Goal: Transaction & Acquisition: Purchase product/service

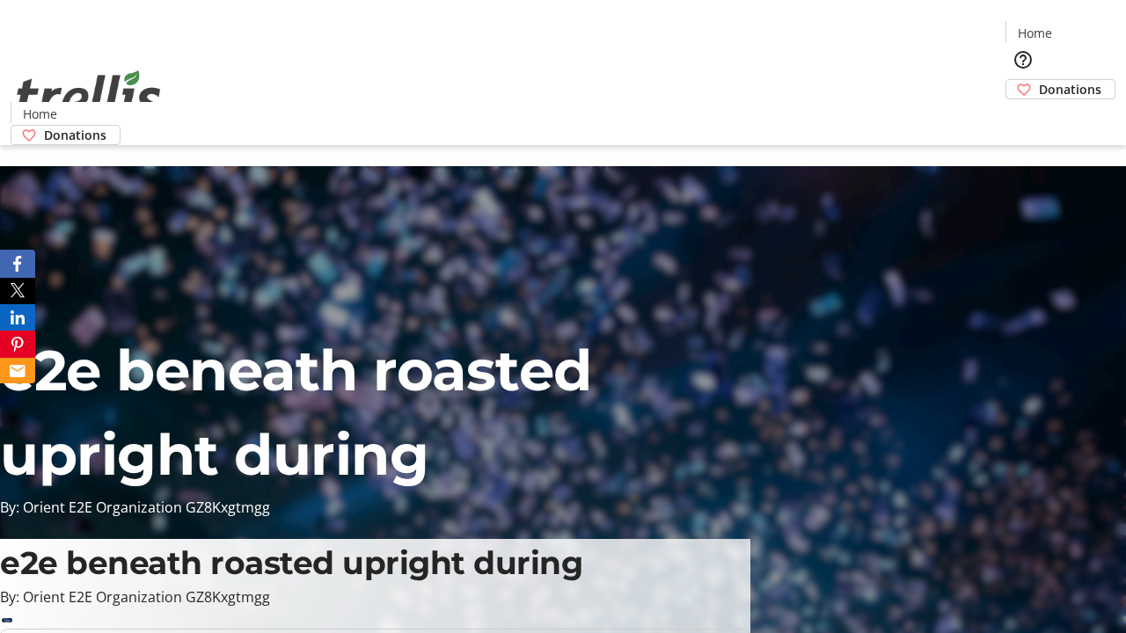
click at [1039, 80] on span "Donations" at bounding box center [1070, 89] width 62 height 18
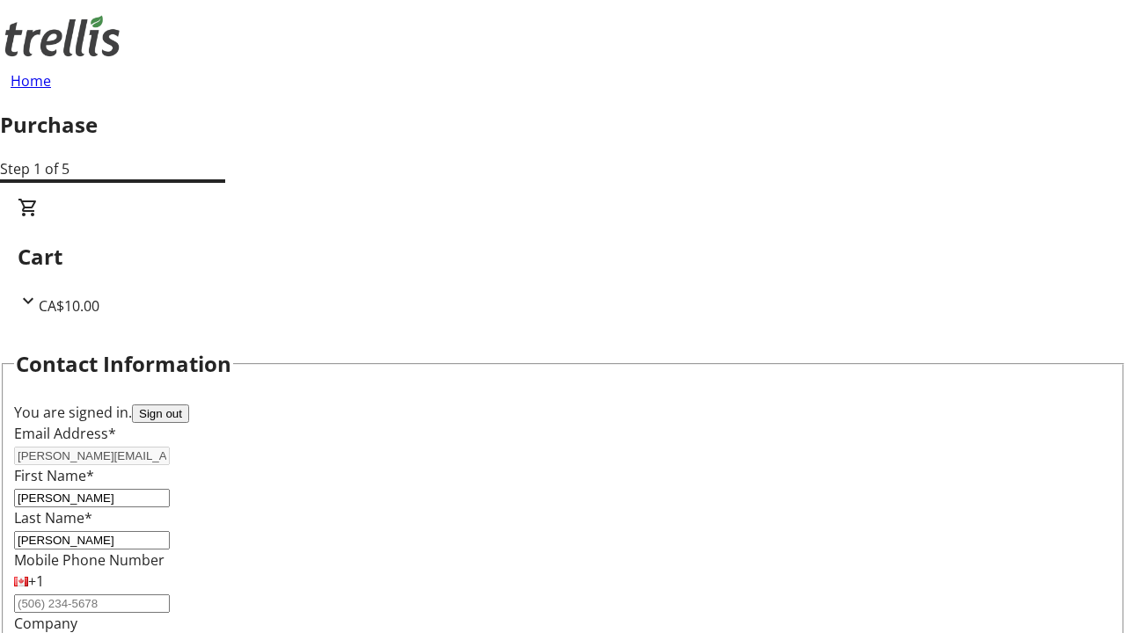
select select "CA"
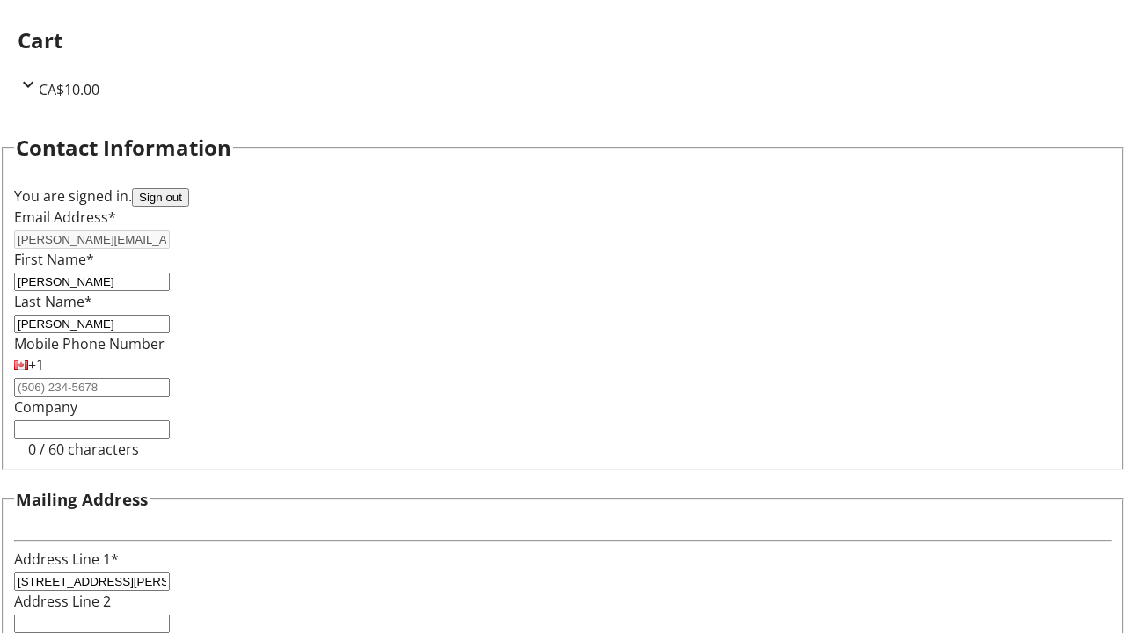
select select "BC"
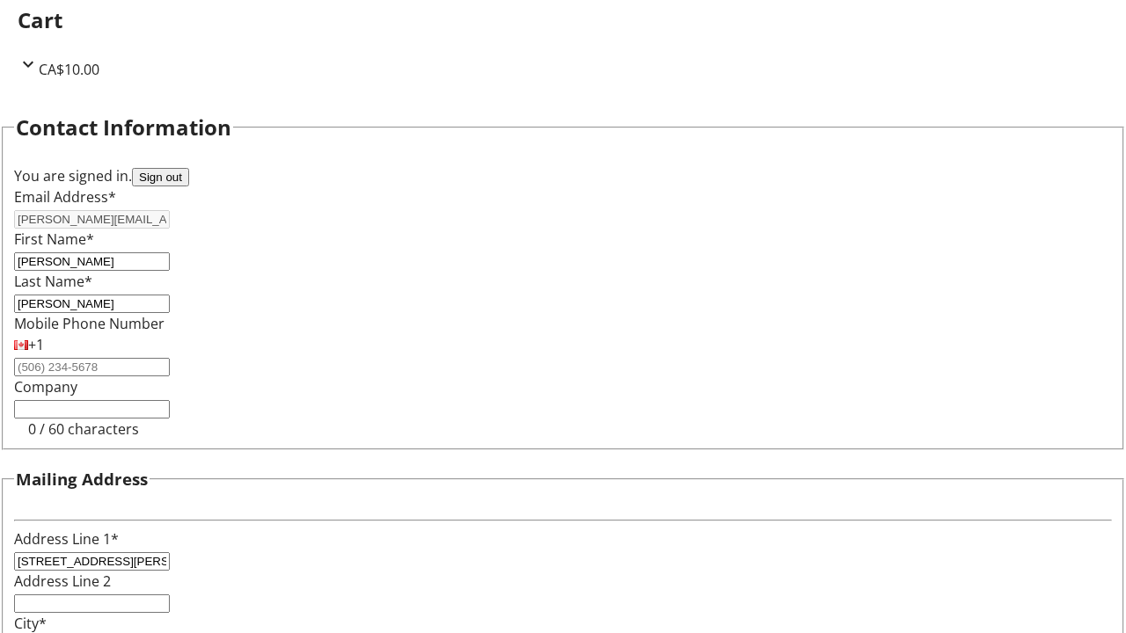
type input "Kelowna"
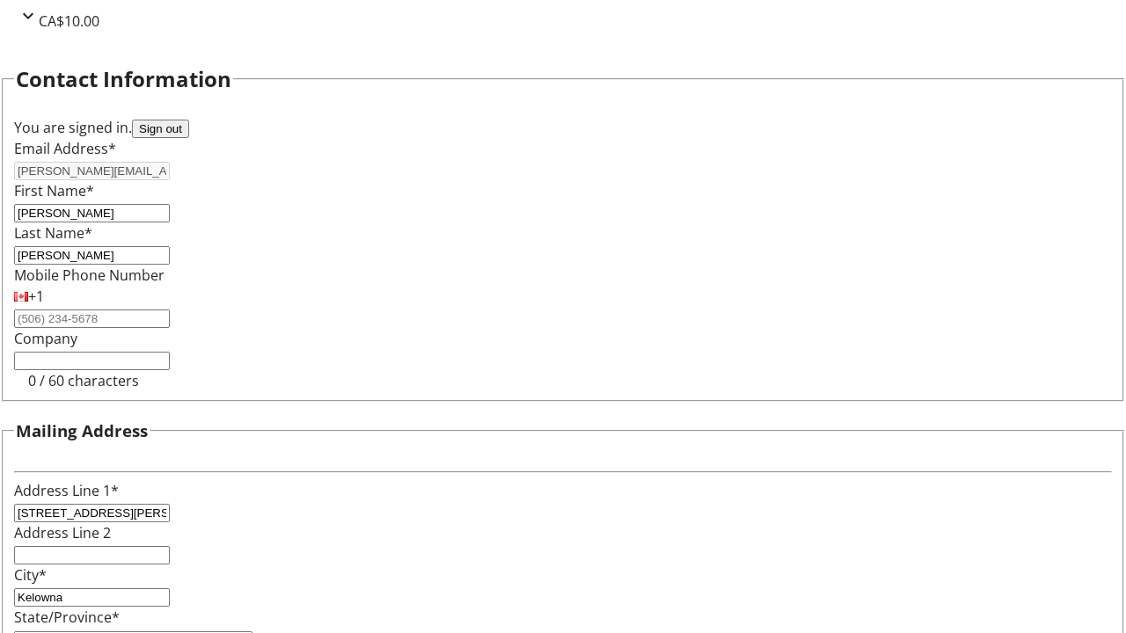
type input "V1Y 0C2"
